Goal: Task Accomplishment & Management: Use online tool/utility

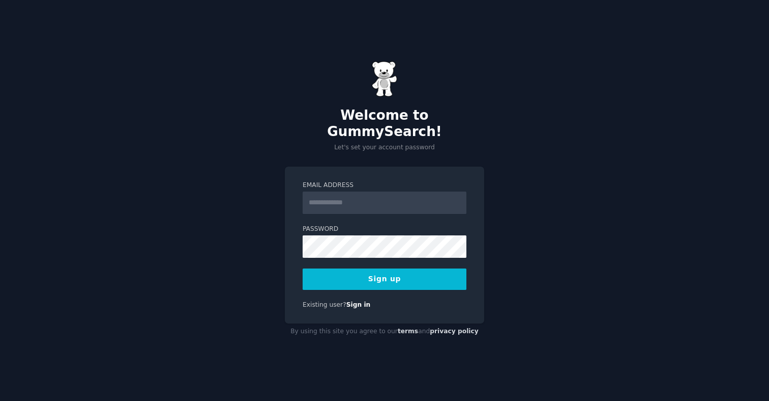
click at [334, 191] on input "Email Address" at bounding box center [385, 202] width 164 height 22
type input "**********"
click at [516, 181] on div "**********" at bounding box center [384, 200] width 769 height 401
click at [391, 269] on button "Sign up" at bounding box center [385, 278] width 164 height 21
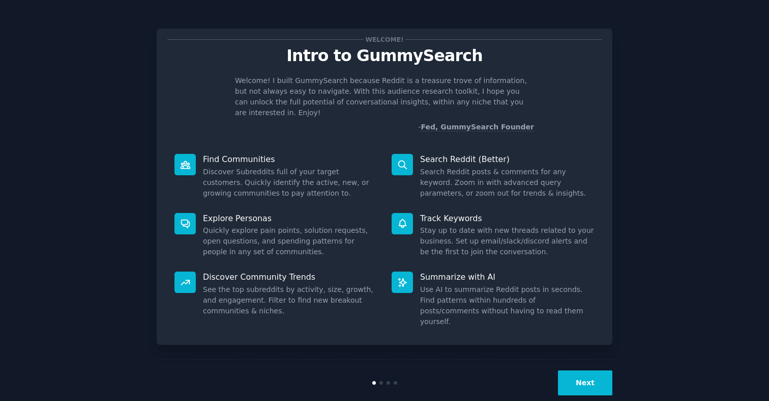
click at [586, 370] on button "Next" at bounding box center [585, 382] width 54 height 25
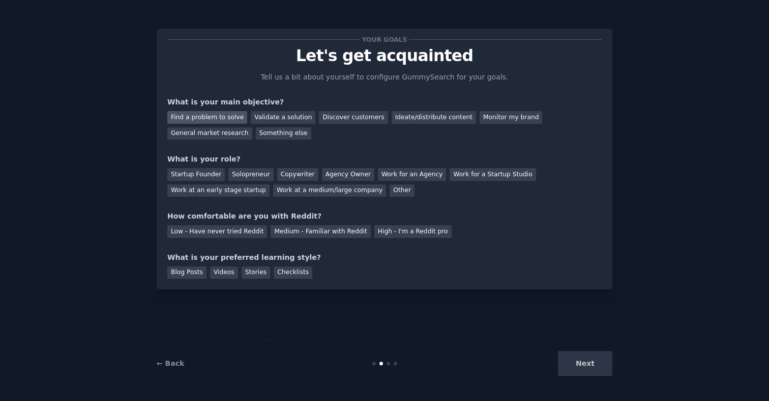
click at [221, 121] on div "Find a problem to solve" at bounding box center [207, 117] width 80 height 13
click at [200, 173] on div "Startup Founder" at bounding box center [196, 174] width 58 height 13
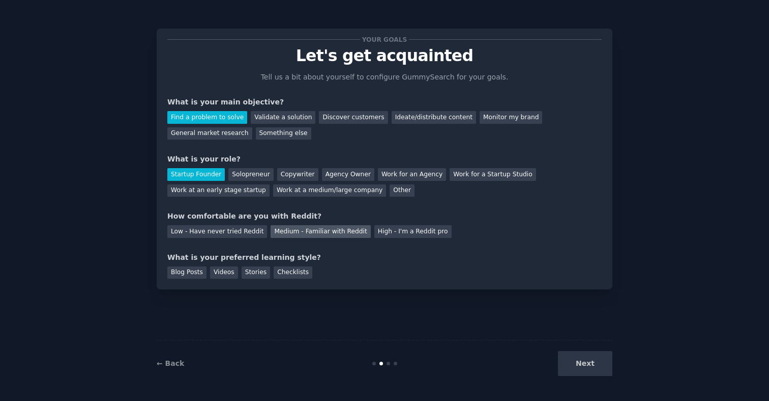
click at [293, 234] on div "Medium - Familiar with Reddit" at bounding box center [321, 231] width 100 height 13
click at [234, 272] on div "Videos" at bounding box center [224, 272] width 28 height 13
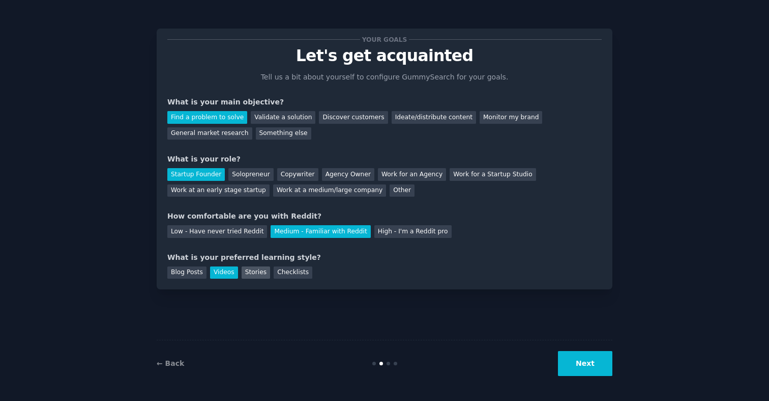
click at [260, 272] on div "Stories" at bounding box center [256, 272] width 28 height 13
click at [227, 273] on div "Videos" at bounding box center [224, 272] width 28 height 13
click at [602, 371] on button "Next" at bounding box center [585, 363] width 54 height 25
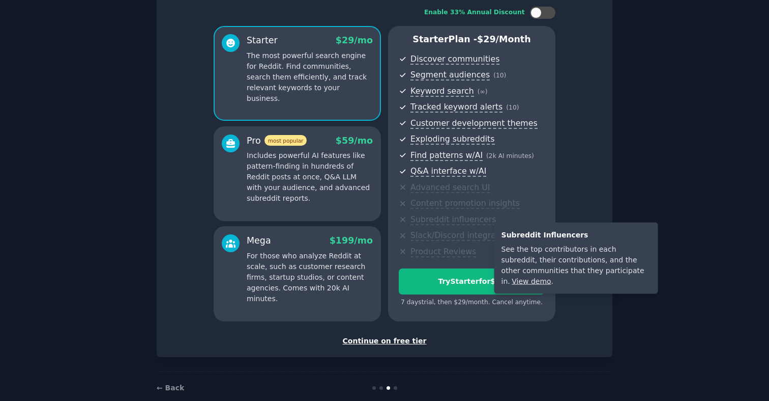
scroll to position [82, 0]
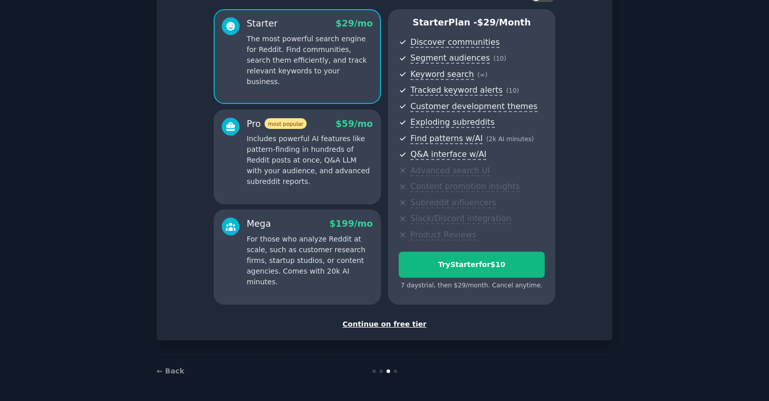
click at [385, 321] on div "Continue on free tier" at bounding box center [384, 324] width 435 height 11
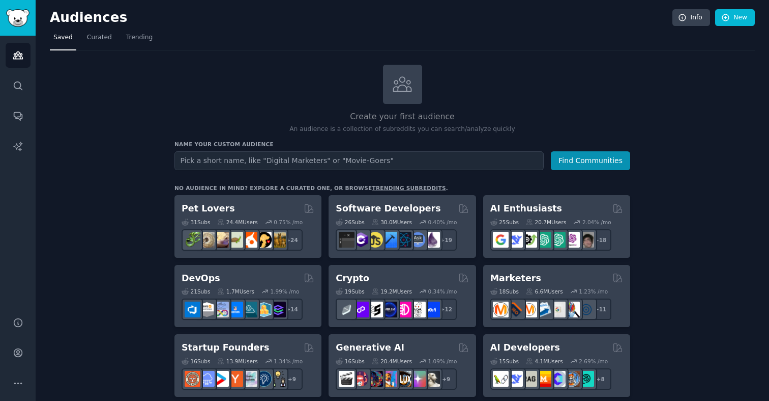
click at [257, 157] on input "text" at bounding box center [359, 160] width 369 height 19
type input "bad contractors"
click at [597, 167] on button "Find Communities" at bounding box center [590, 160] width 79 height 19
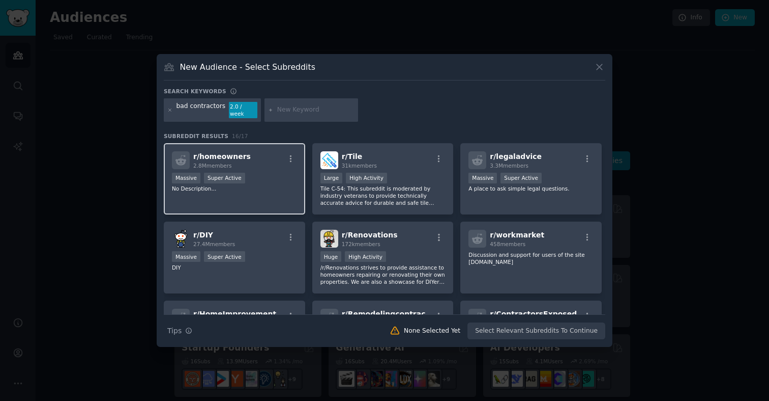
click at [266, 190] on div "r/ homeowners 2.8M members Massive Super Active No Description..." at bounding box center [234, 179] width 141 height 72
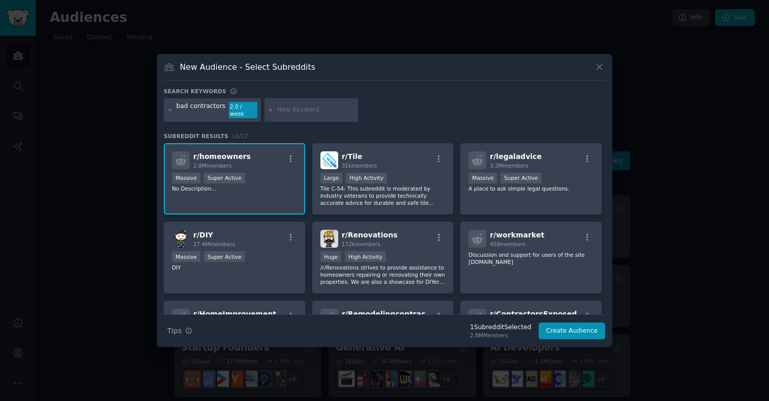
click at [294, 111] on input "text" at bounding box center [315, 109] width 77 height 9
type input "contractor hell"
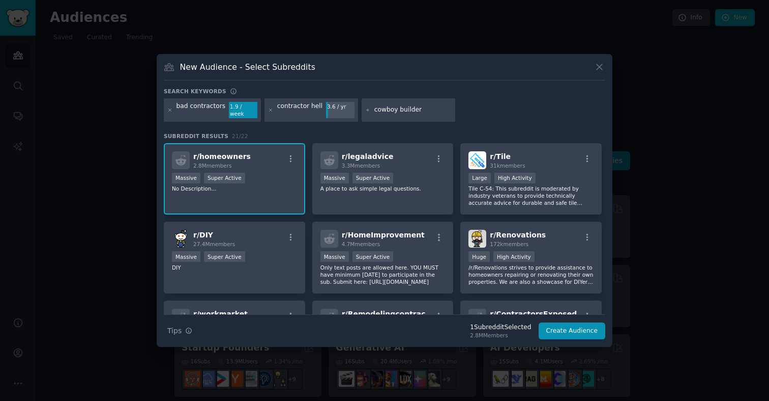
type input "cowboy builders"
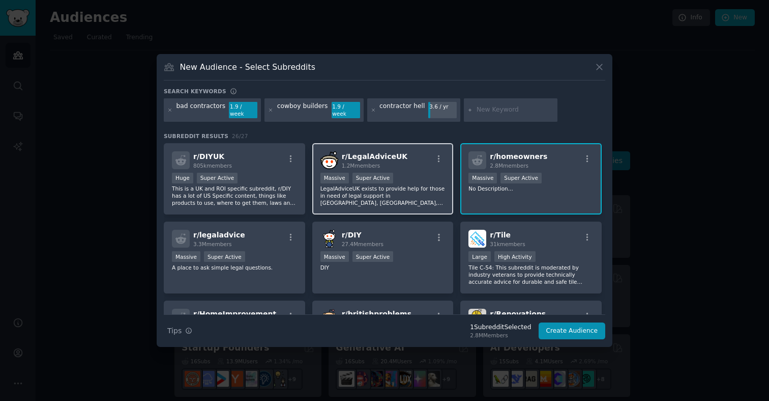
click at [422, 173] on div "1,000,000+ members Massive Super Active" at bounding box center [383, 179] width 125 height 13
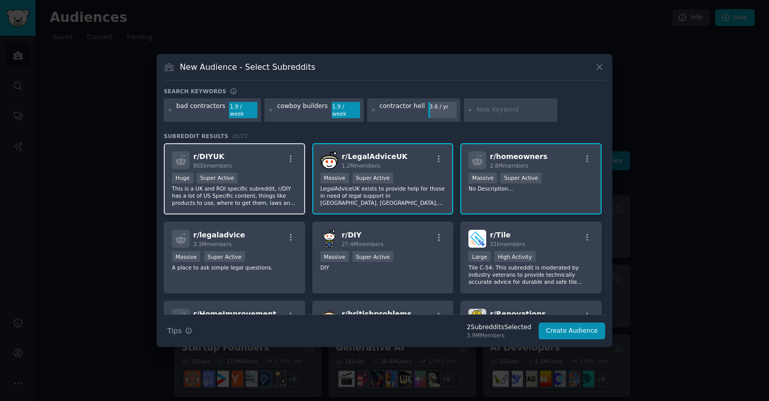
click at [284, 173] on div "Huge Super Active" at bounding box center [234, 179] width 125 height 13
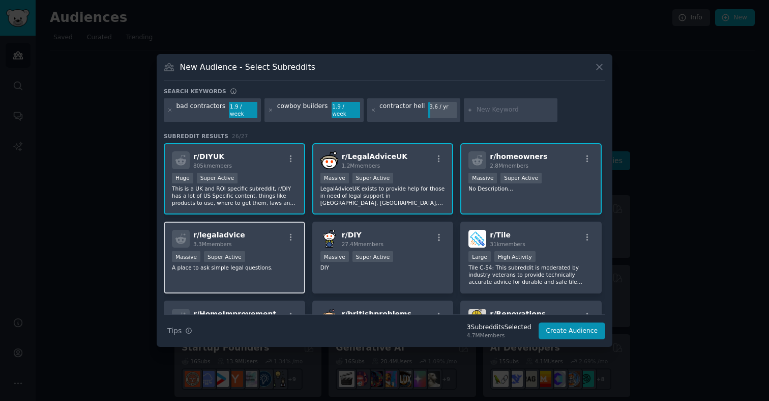
click at [265, 231] on div "r/ legaladvice 3.3M members" at bounding box center [234, 239] width 125 height 18
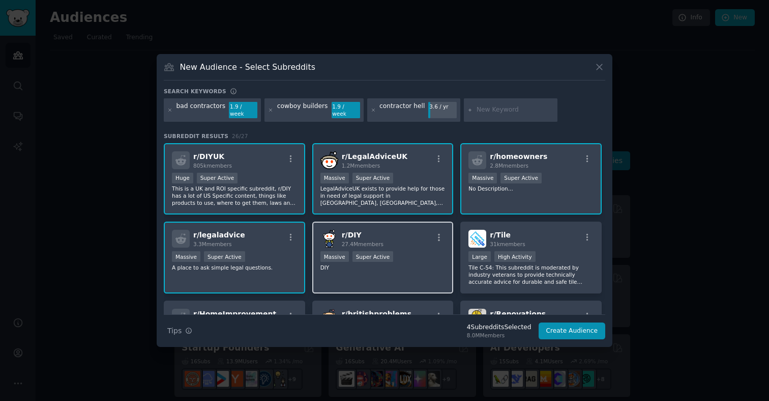
click at [411, 230] on div "r/ DIY 27.4M members" at bounding box center [383, 239] width 125 height 18
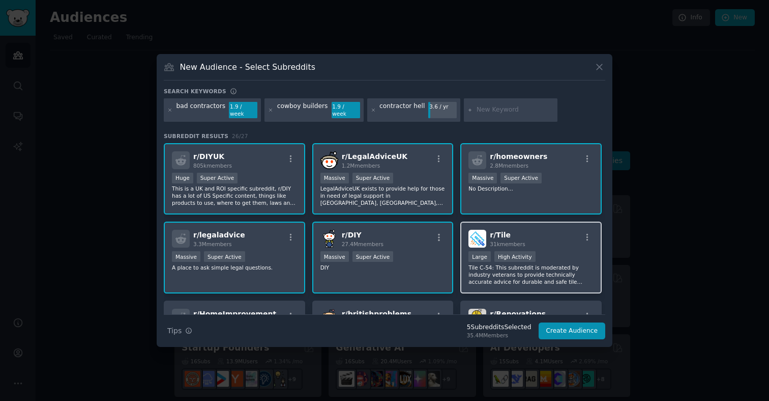
click at [546, 241] on div "r/ Tile 31k members" at bounding box center [531, 239] width 125 height 18
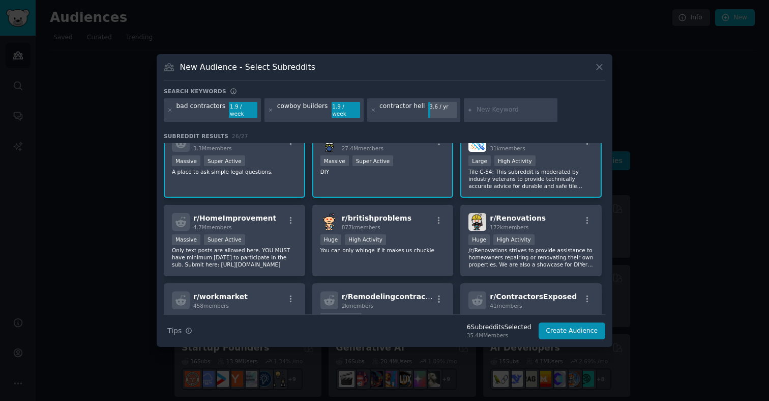
scroll to position [106, 0]
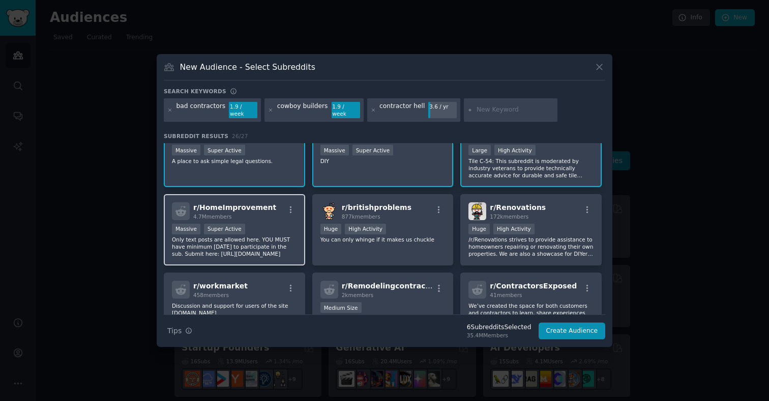
click at [290, 231] on div "Massive Super Active" at bounding box center [234, 229] width 125 height 13
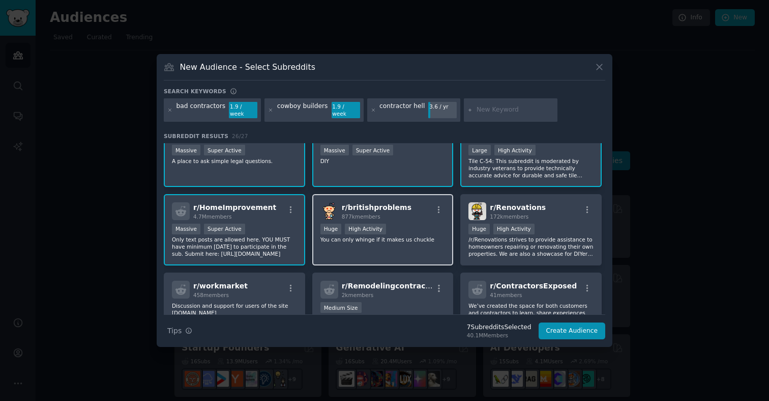
click at [390, 245] on div "r/ britishproblems 877k members 100,000 - 1,000,000 members Huge High Activity …" at bounding box center [382, 230] width 141 height 72
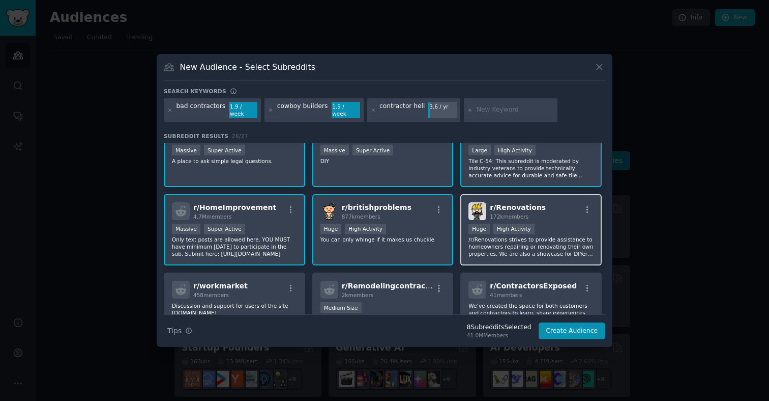
click at [539, 256] on div "r/ Renovations 172k members Huge High Activity /r/Renovations strives to provid…" at bounding box center [531, 230] width 141 height 72
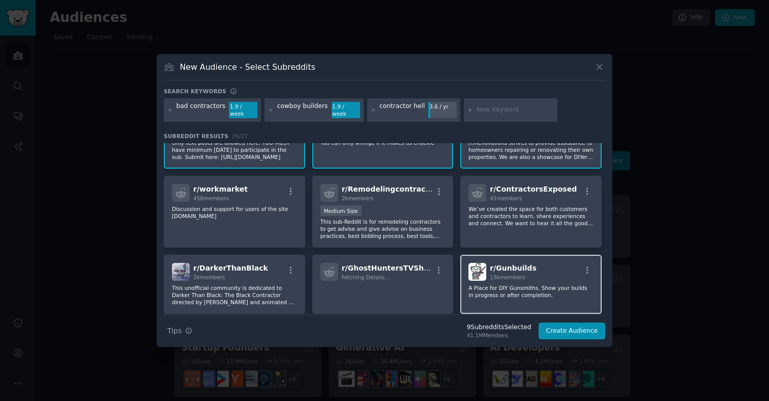
scroll to position [215, 0]
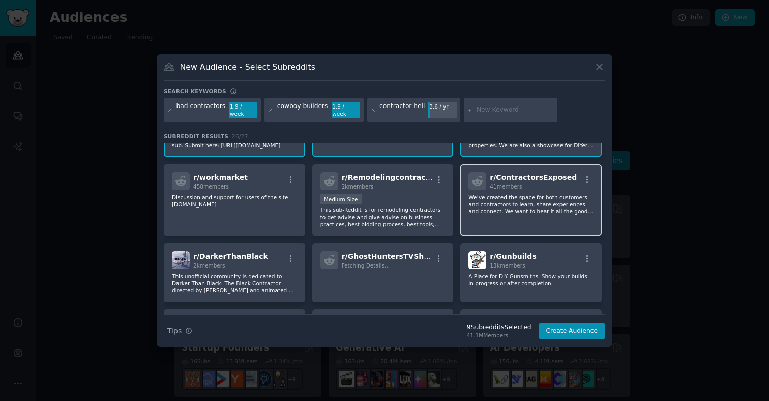
click at [519, 194] on p "We’ve created the space for both customers and contractors to learn, share expe…" at bounding box center [531, 203] width 125 height 21
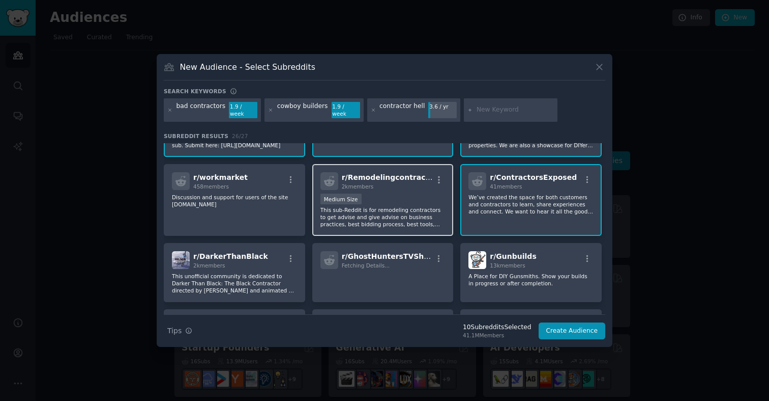
click at [419, 193] on div "Medium Size" at bounding box center [383, 199] width 125 height 13
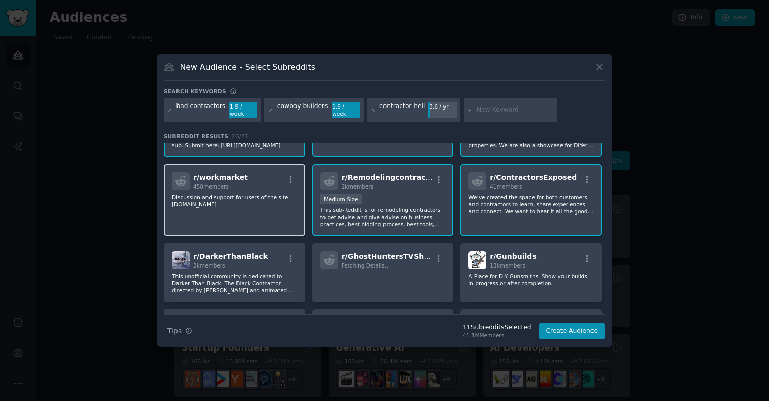
click at [279, 193] on p "Discussion and support for users of the site [DOMAIN_NAME]" at bounding box center [234, 200] width 125 height 14
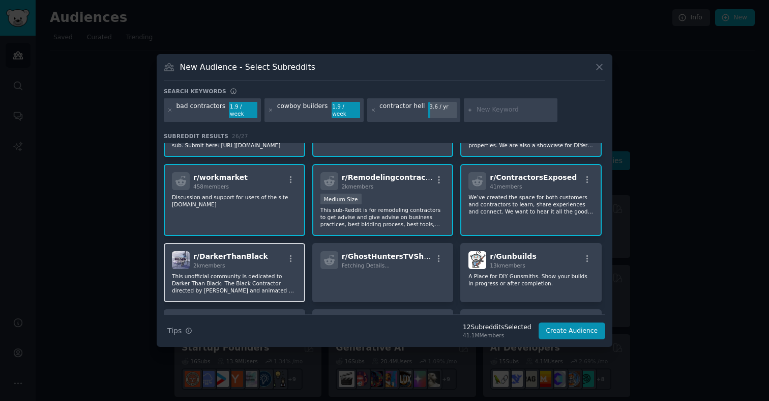
click at [274, 265] on div "r/ DarkerThanBlack 2k members" at bounding box center [234, 260] width 125 height 18
click at [279, 278] on p "This unofficial community is dedicated to Darker Than Black: The Black Contract…" at bounding box center [234, 282] width 125 height 21
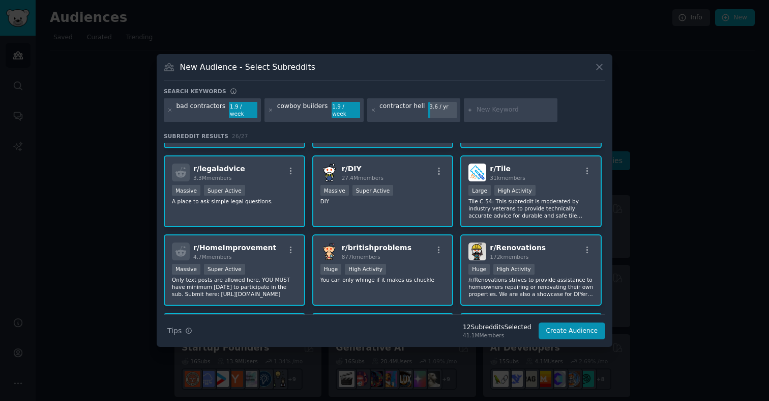
scroll to position [0, 0]
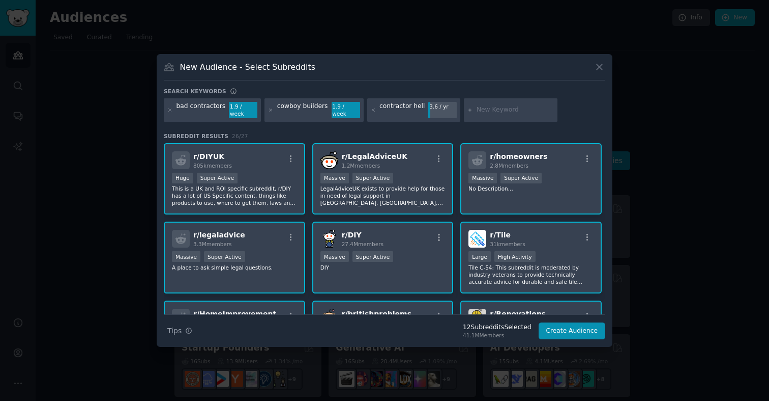
click at [253, 200] on p "This is a UK and ROI specific subreddit, r/DIY has a lot of US Specific content…" at bounding box center [234, 195] width 125 height 21
click at [376, 192] on p "LegalAdviceUK exists to provide help for those in need of legal support in [GEO…" at bounding box center [383, 195] width 125 height 21
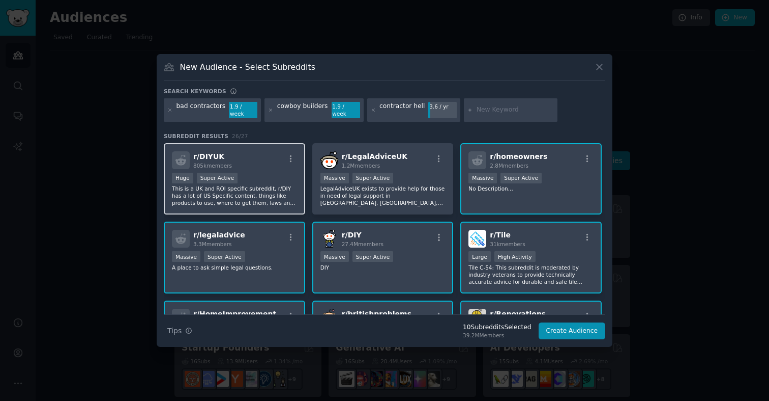
click at [251, 185] on p "This is a UK and ROI specific subreddit, r/DIY has a lot of US Specific content…" at bounding box center [234, 195] width 125 height 21
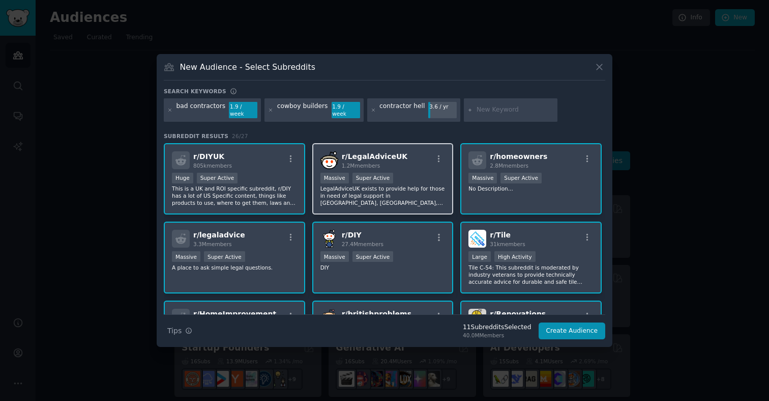
click at [363, 185] on p "LegalAdviceUK exists to provide help for those in need of legal support in [GEO…" at bounding box center [383, 195] width 125 height 21
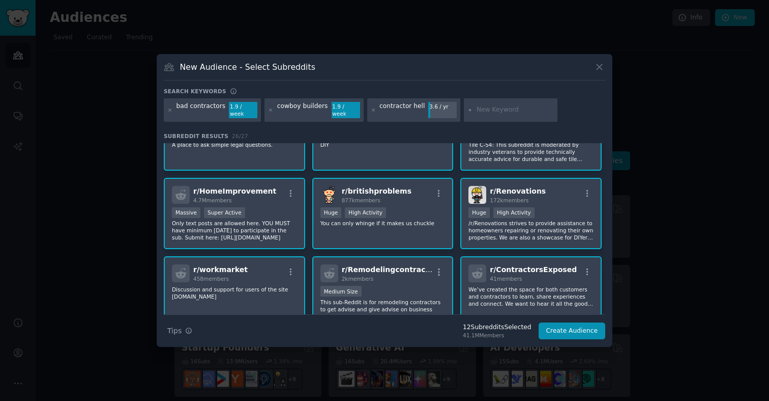
scroll to position [126, 0]
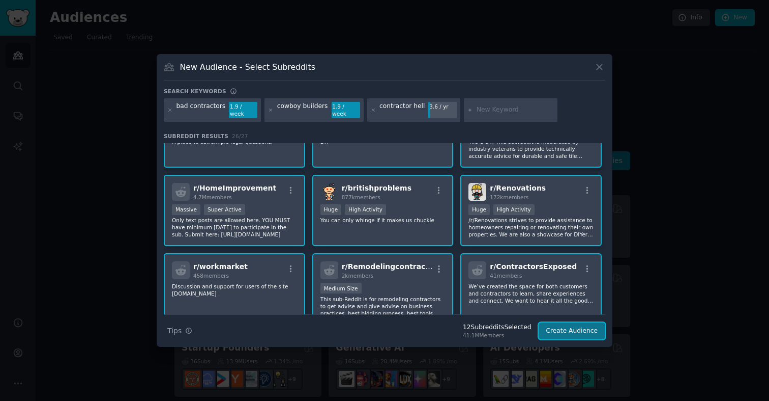
click at [574, 328] on button "Create Audience" at bounding box center [572, 330] width 67 height 17
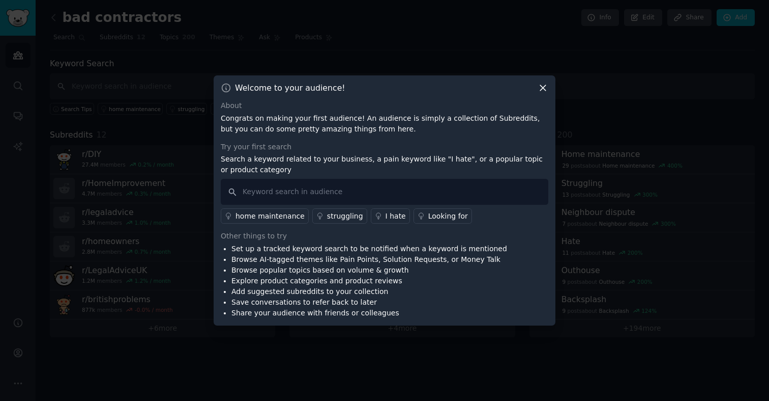
click at [544, 88] on icon at bounding box center [543, 87] width 11 height 11
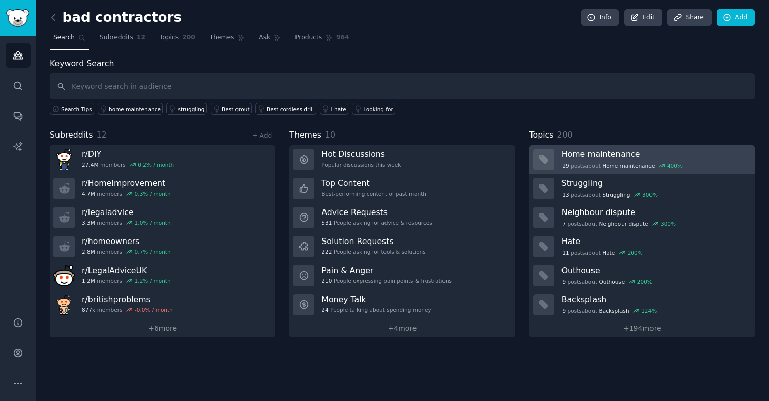
click at [670, 165] on div "400 %" at bounding box center [675, 165] width 15 height 7
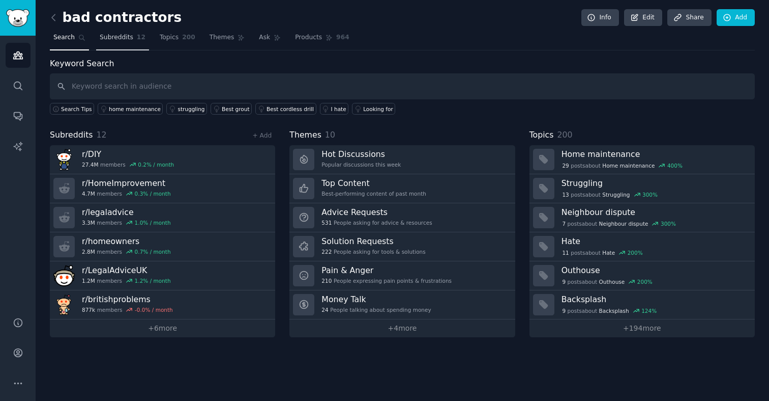
click at [116, 40] on span "Subreddits" at bounding box center [117, 37] width 34 height 9
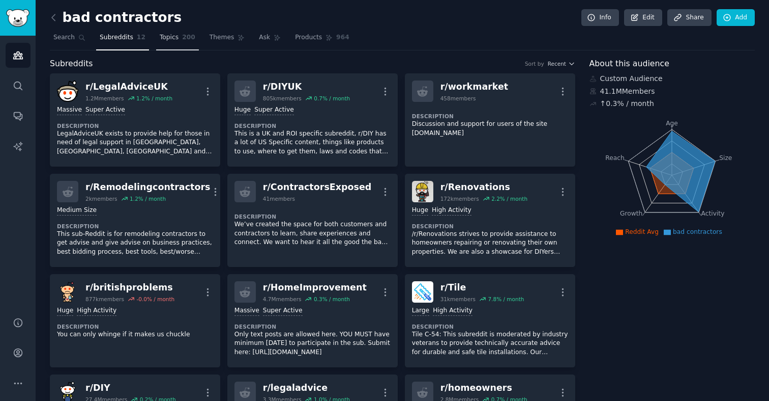
click at [174, 43] on link "Topics 200" at bounding box center [177, 40] width 43 height 21
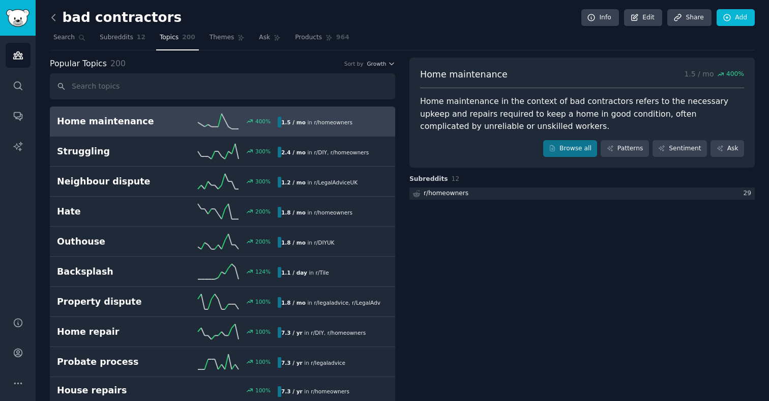
click at [57, 19] on icon at bounding box center [53, 17] width 11 height 11
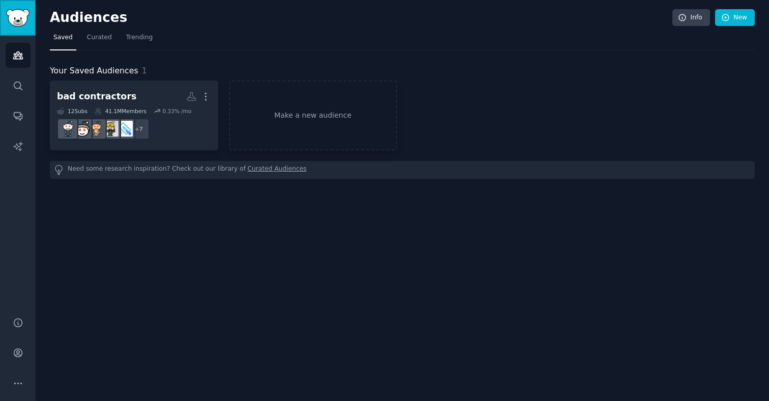
click at [16, 21] on img "Sidebar" at bounding box center [17, 18] width 23 height 18
click at [17, 58] on icon "Sidebar" at bounding box center [18, 55] width 11 height 11
click at [19, 141] on icon "Sidebar" at bounding box center [18, 146] width 11 height 11
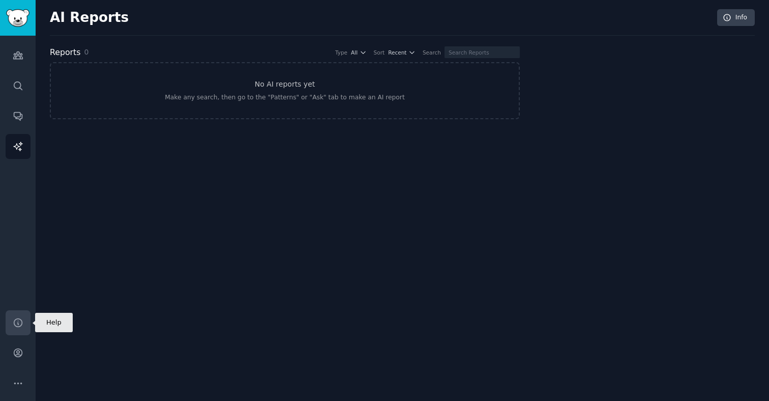
click at [16, 321] on icon "Sidebar" at bounding box center [18, 322] width 11 height 11
